Goal: Find specific page/section: Find specific page/section

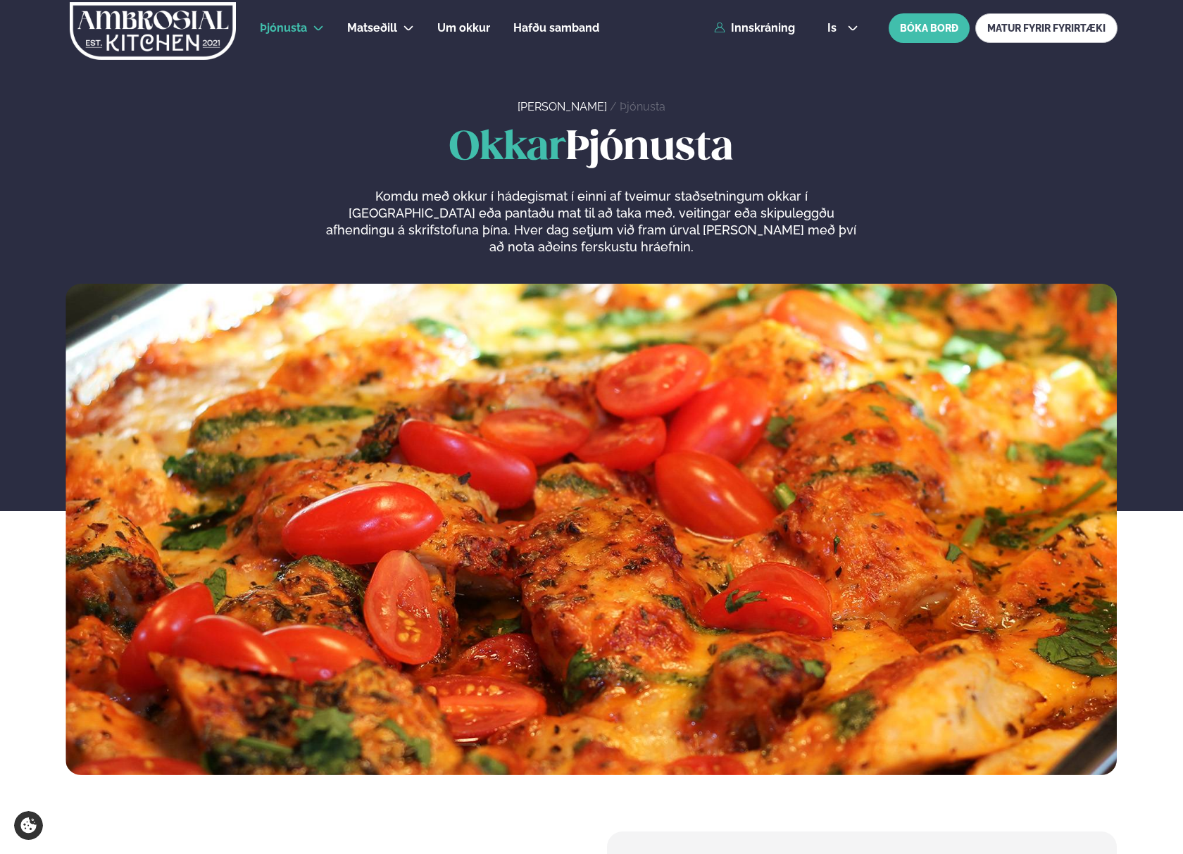
click at [418, 34] on ul "Þjónusta Hádegismatur fyrir fyrirtæki Fyrirtækja veitingar Einkapartý Matseðill…" at bounding box center [429, 28] width 339 height 34
click at [408, 28] on icon at bounding box center [408, 28] width 9 height 5
click at [412, 60] on li "Dalvegur 30" at bounding box center [403, 69] width 93 height 29
click at [411, 66] on link "Dalvegur 30" at bounding box center [403, 68] width 70 height 11
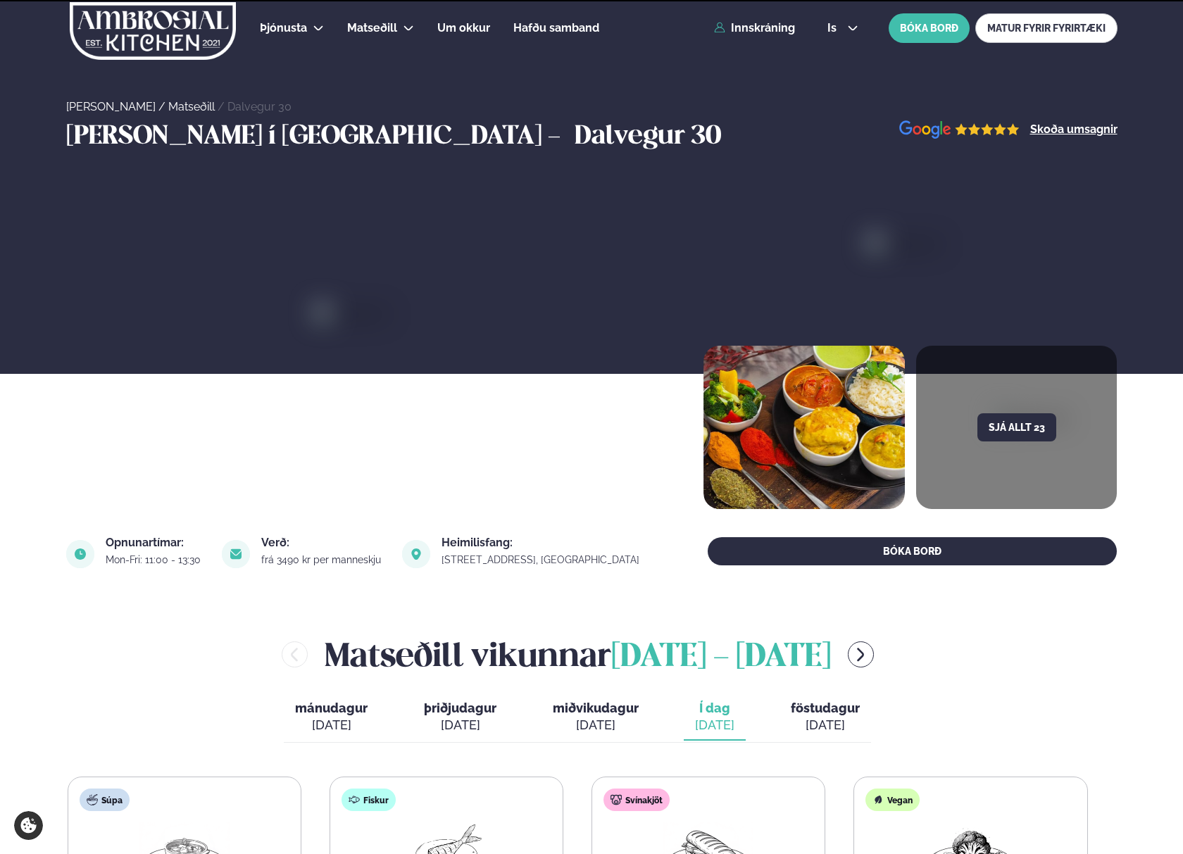
scroll to position [481, 0]
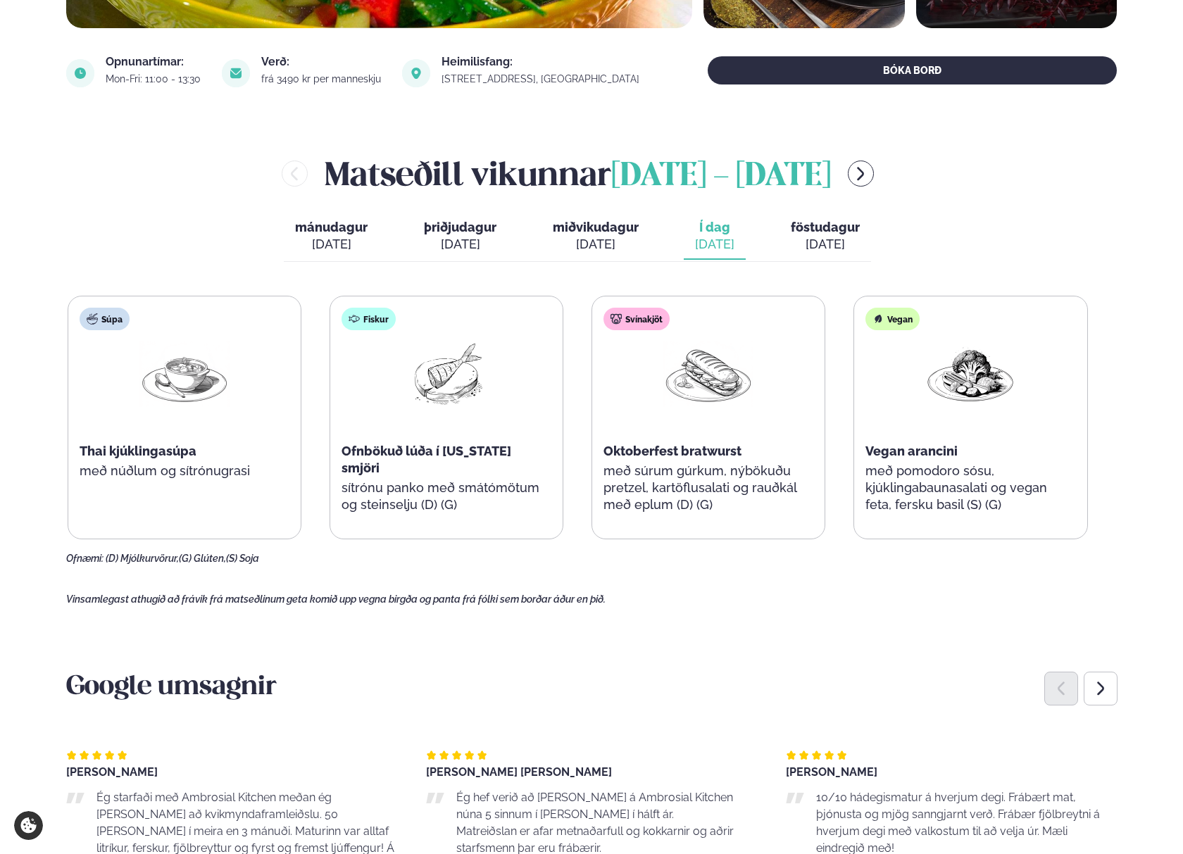
click at [821, 240] on div "[DATE]" at bounding box center [825, 244] width 69 height 17
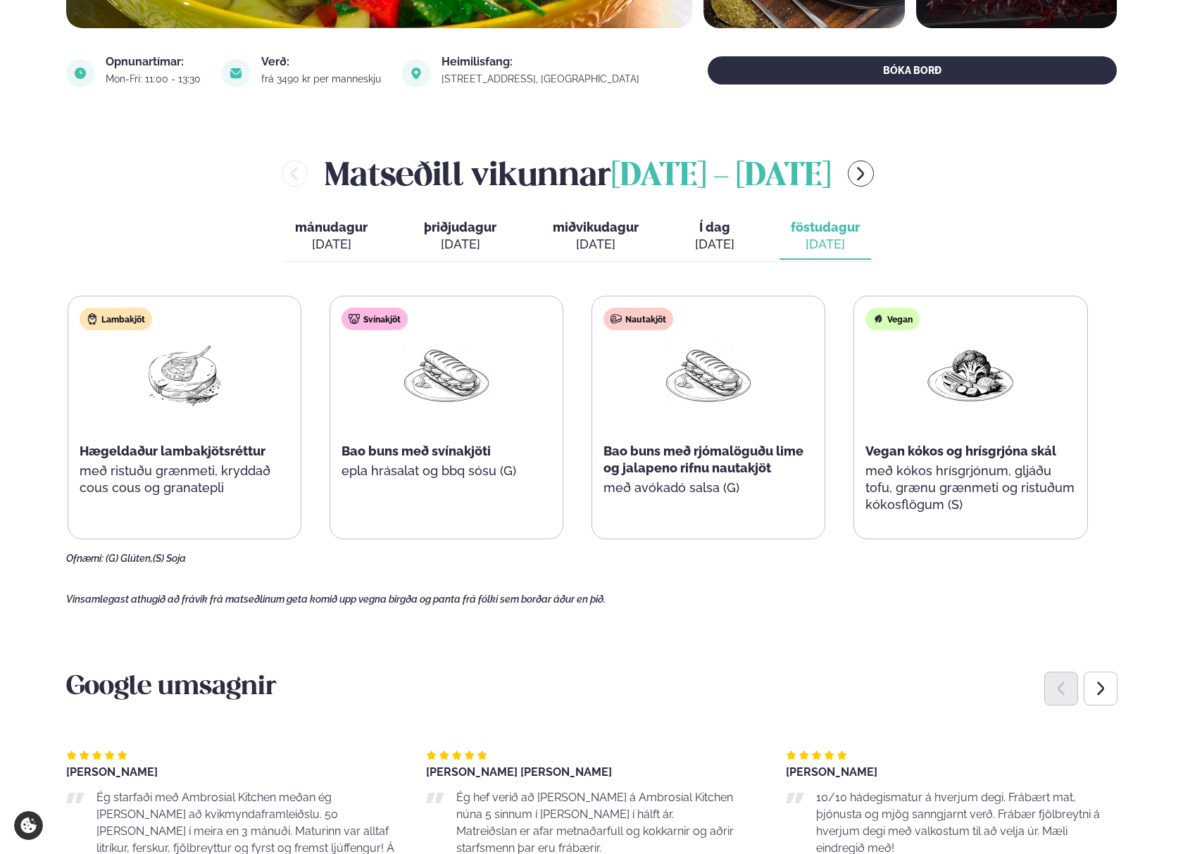
click at [689, 237] on button "Í dag Í d. [DATE]" at bounding box center [715, 236] width 62 height 46
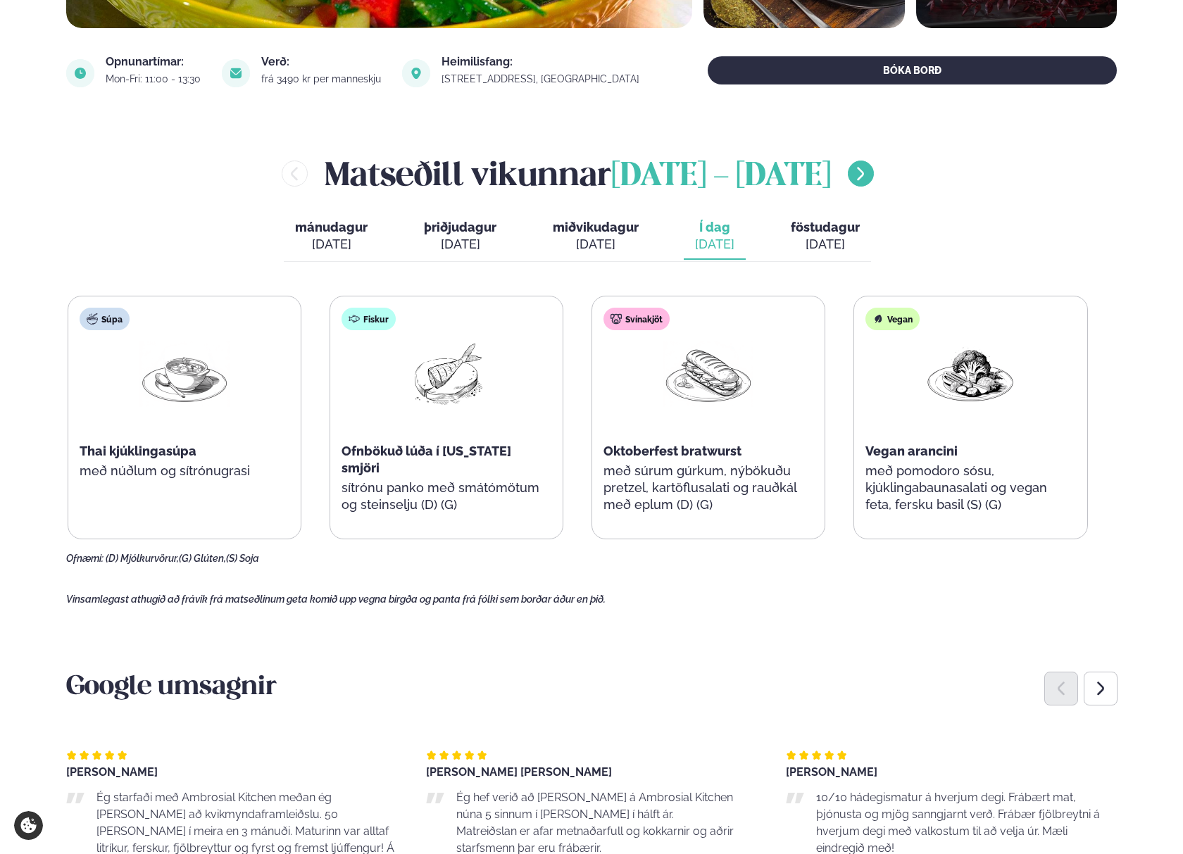
click at [874, 173] on button "menu-btn-right" at bounding box center [861, 174] width 26 height 26
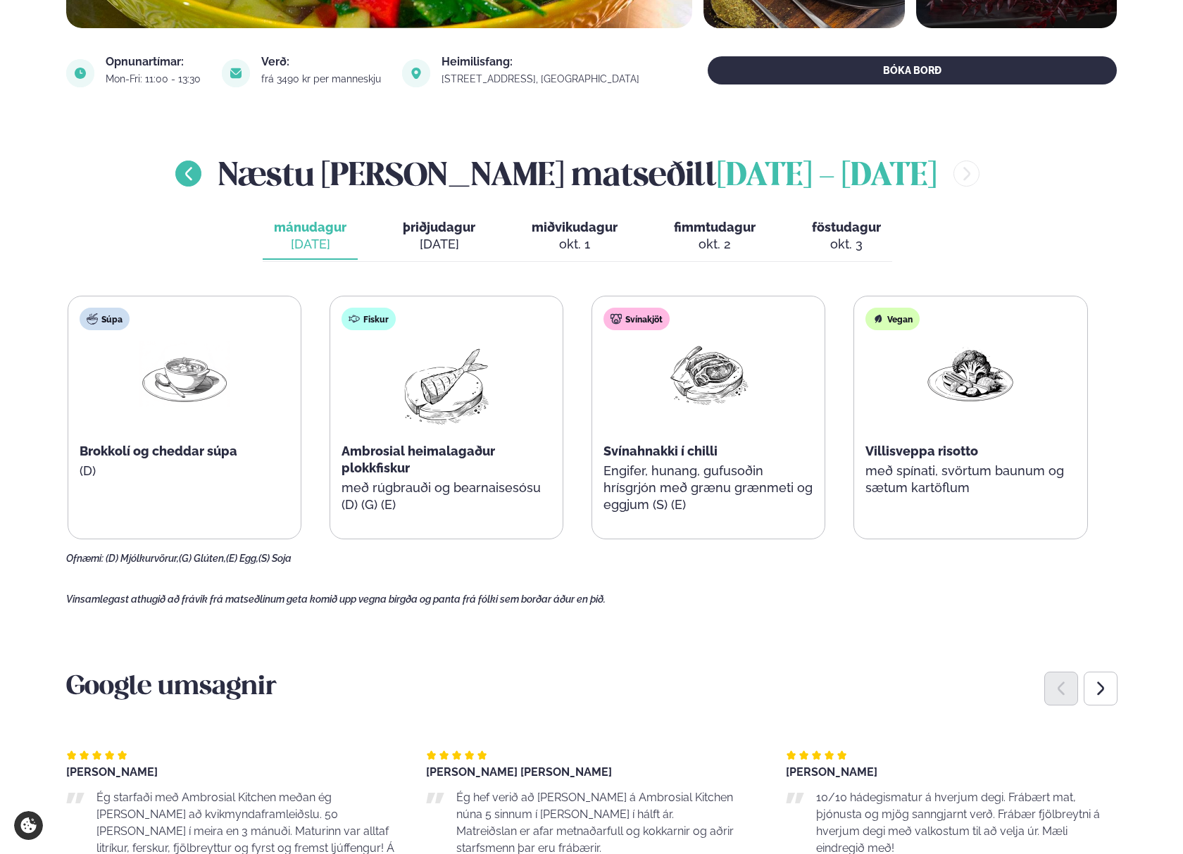
click at [190, 175] on icon "menu-btn-left" at bounding box center [188, 173] width 17 height 17
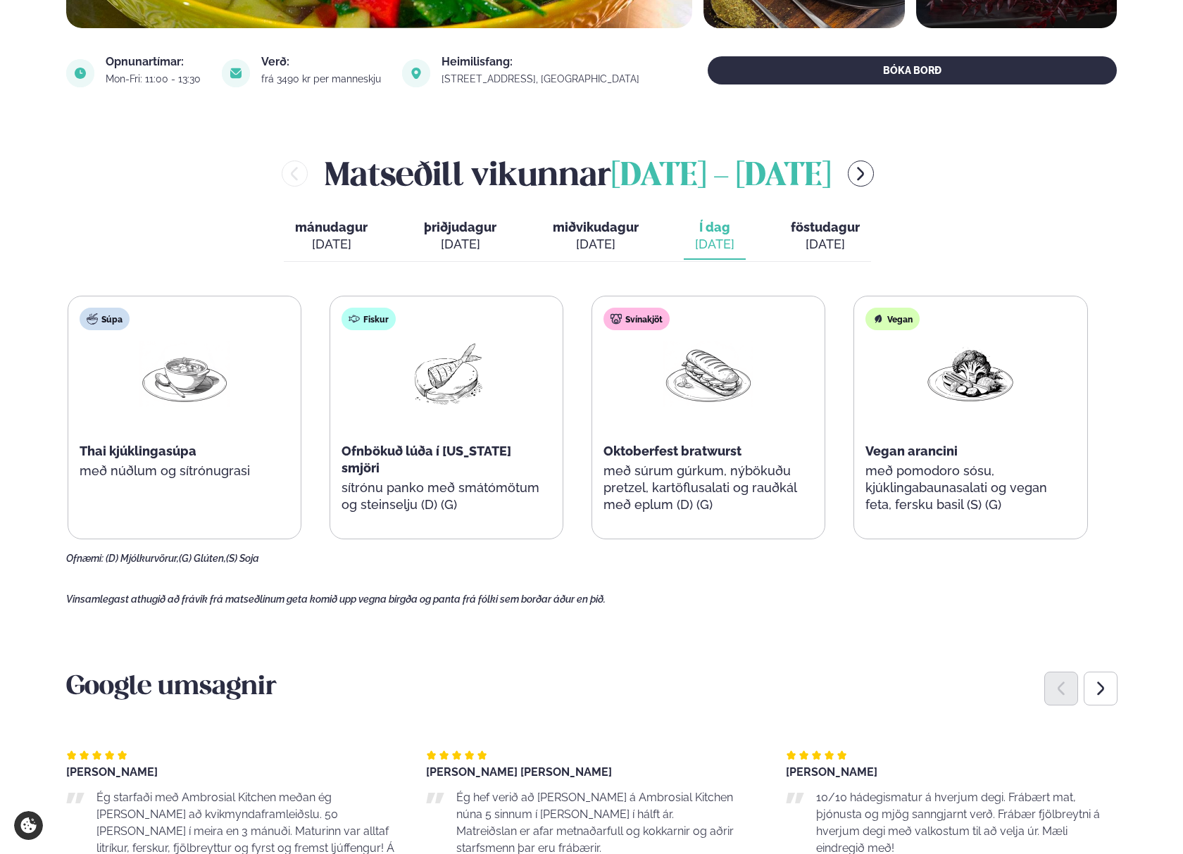
click at [693, 382] on img at bounding box center [708, 374] width 90 height 65
